Goal: Task Accomplishment & Management: Complete application form

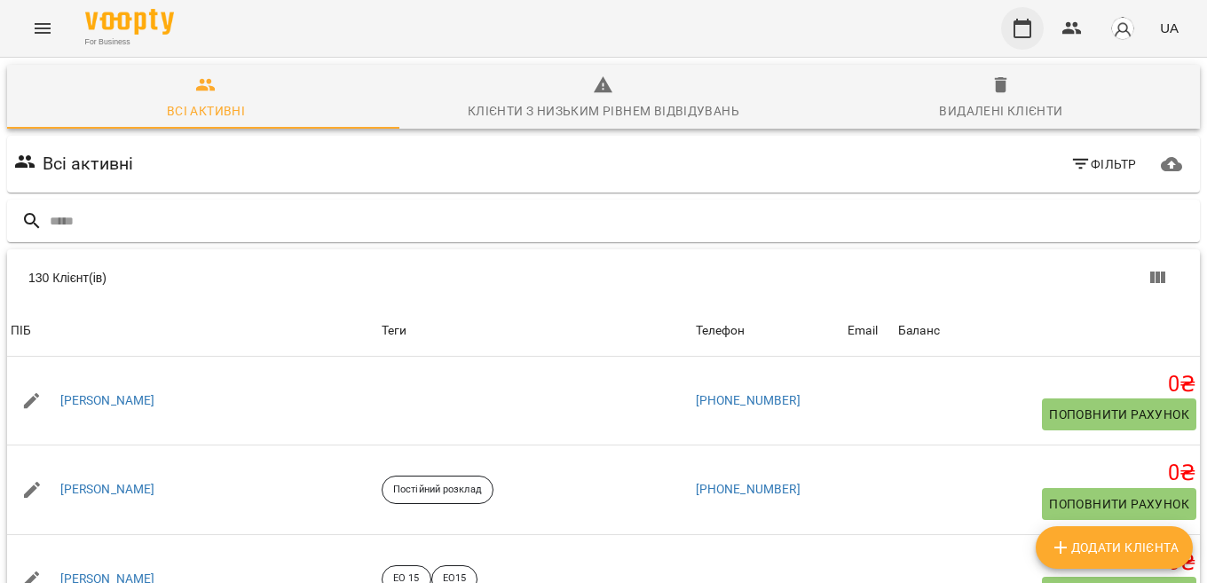
click at [1021, 28] on icon "button" at bounding box center [1022, 28] width 21 height 21
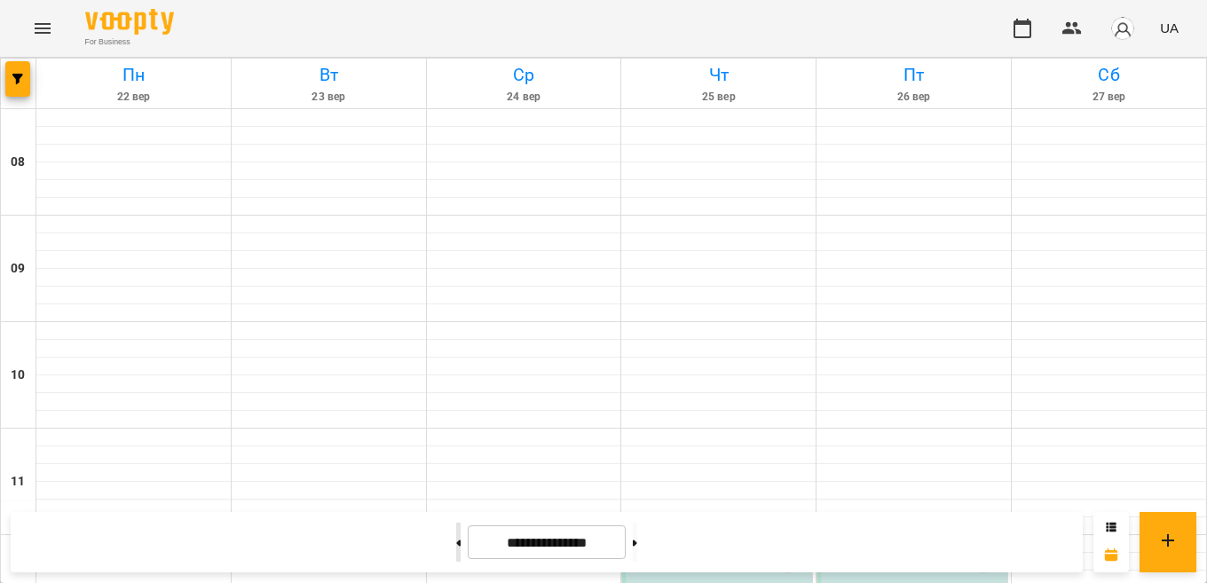
click at [456, 554] on button at bounding box center [458, 542] width 4 height 39
type input "**********"
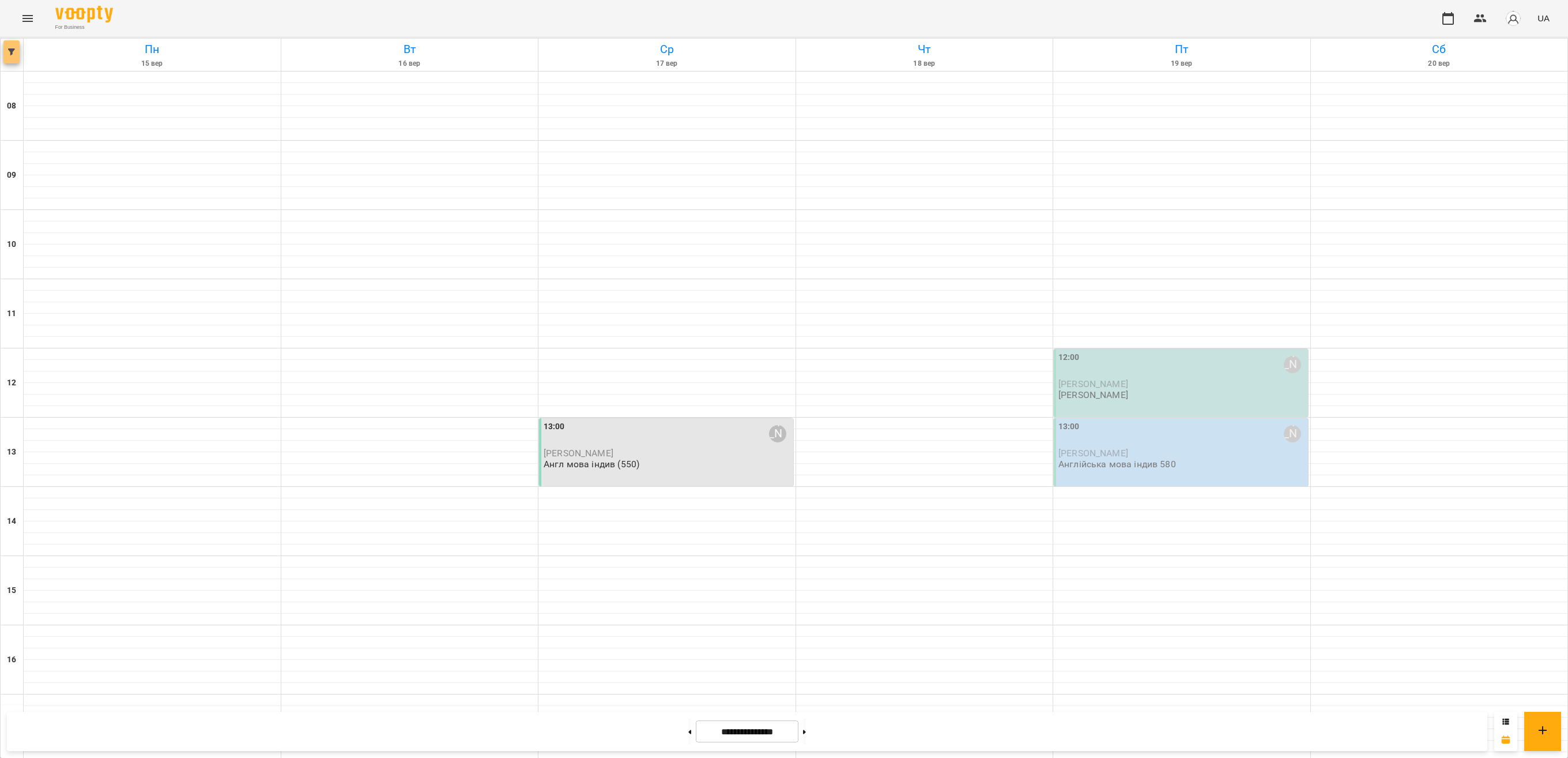
click at [7, 55] on button "button" at bounding box center [11, 52] width 16 height 23
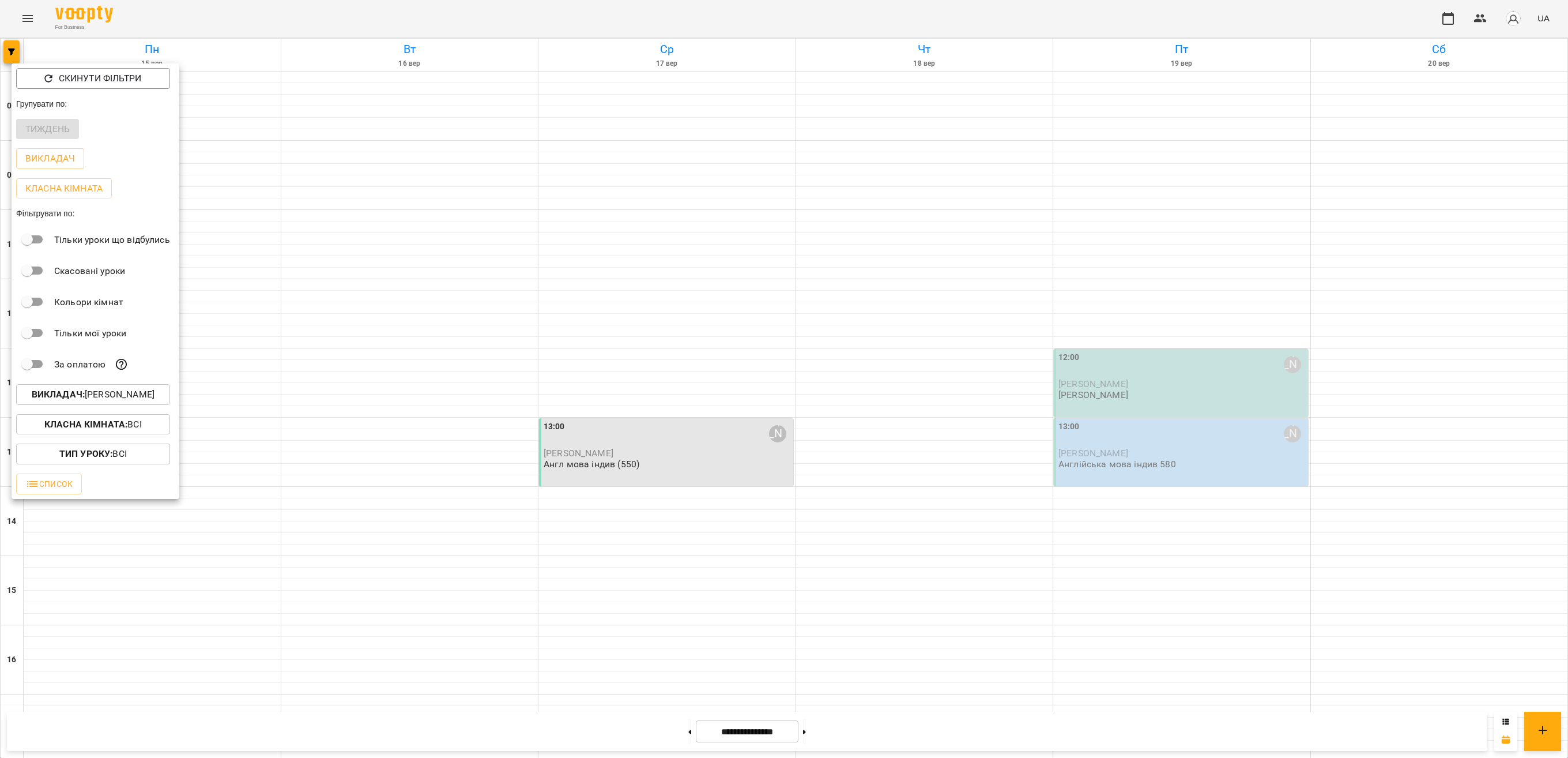
click at [126, 378] on p "Викладач : [PERSON_NAME]" at bounding box center [93, 394] width 123 height 14
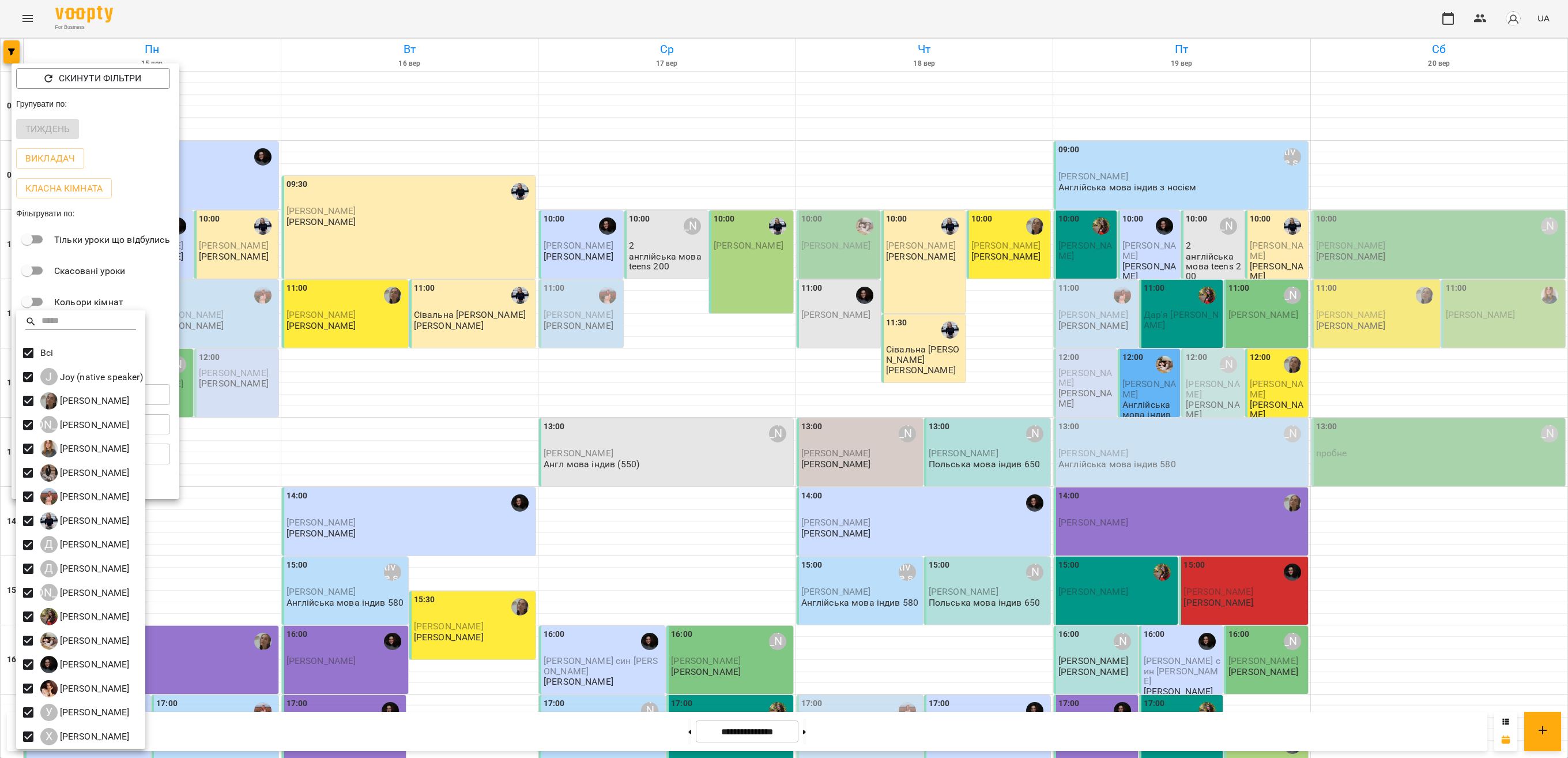
click at [501, 378] on div at bounding box center [784, 379] width 1568 height 758
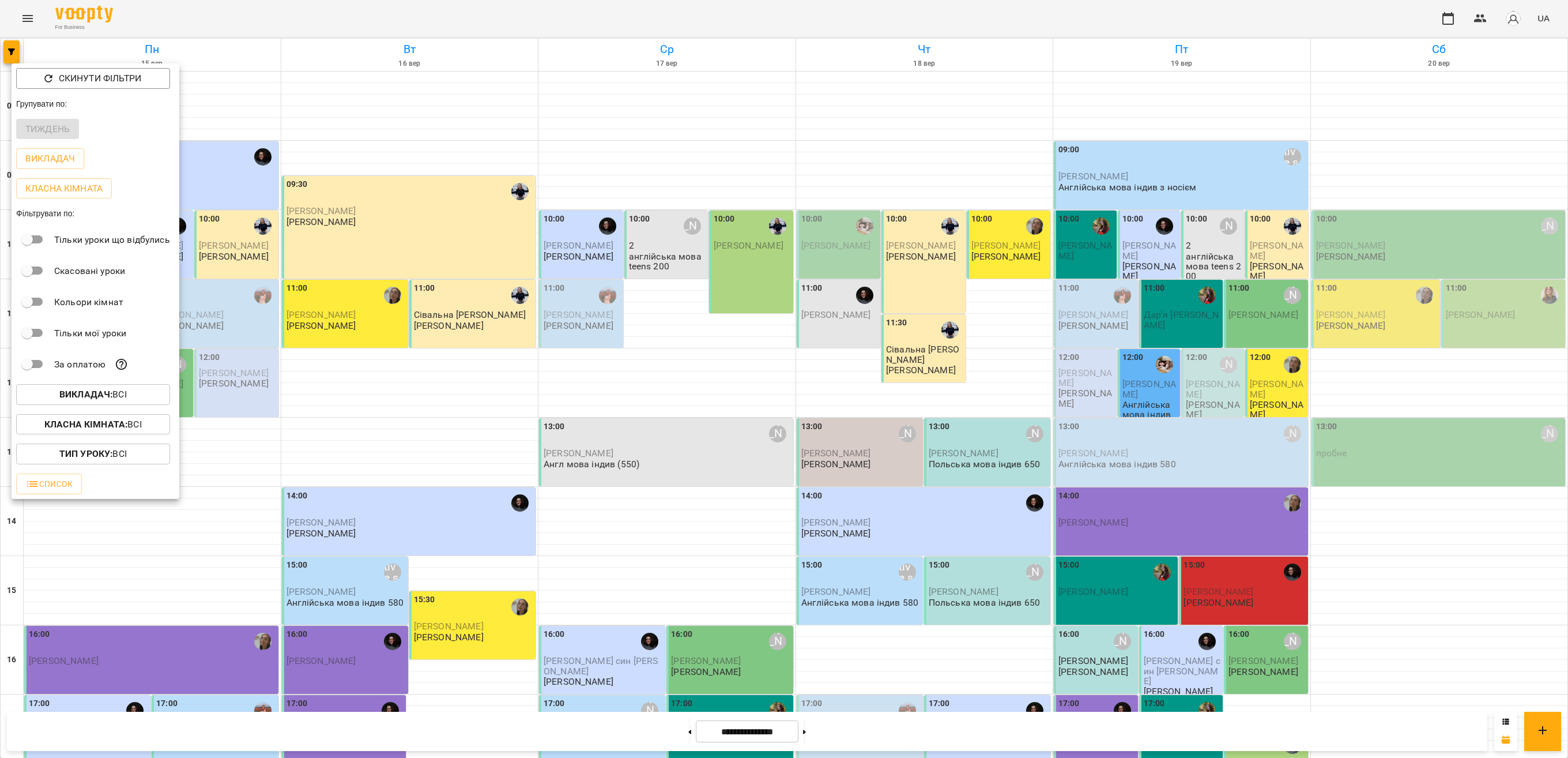
drag, startPoint x: 1567, startPoint y: 383, endPoint x: 1565, endPoint y: 359, distance: 24.1
click at [784, 359] on div at bounding box center [784, 379] width 1568 height 758
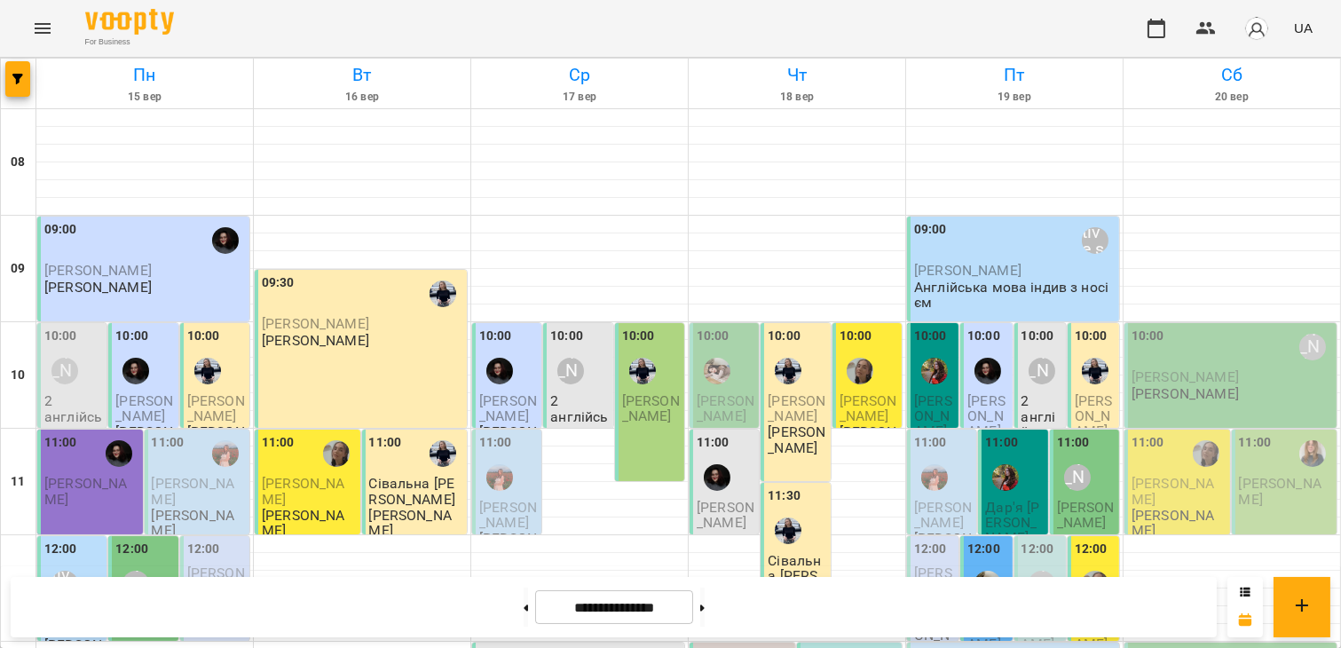
scroll to position [225, 0]
